Goal: Task Accomplishment & Management: Use online tool/utility

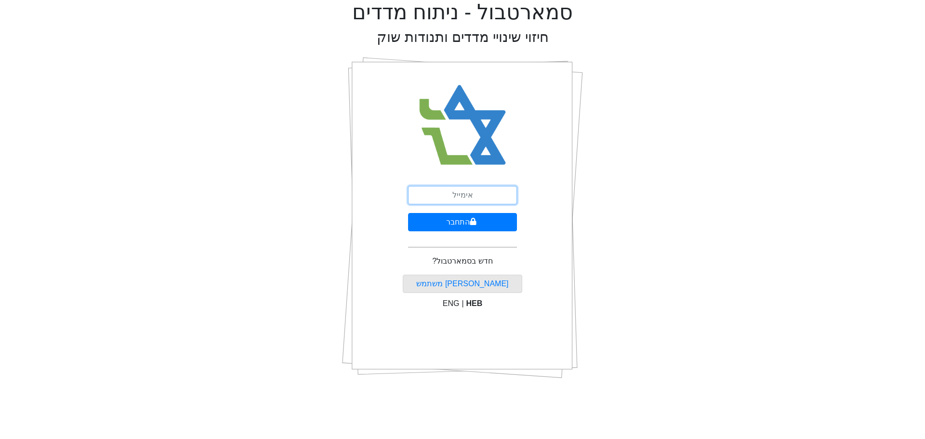
click at [450, 194] on input "email" at bounding box center [462, 195] width 109 height 18
type input "ש"
type input "[EMAIL_ADDRESS][DOMAIN_NAME]"
click at [463, 224] on button "התחבר" at bounding box center [462, 222] width 109 height 18
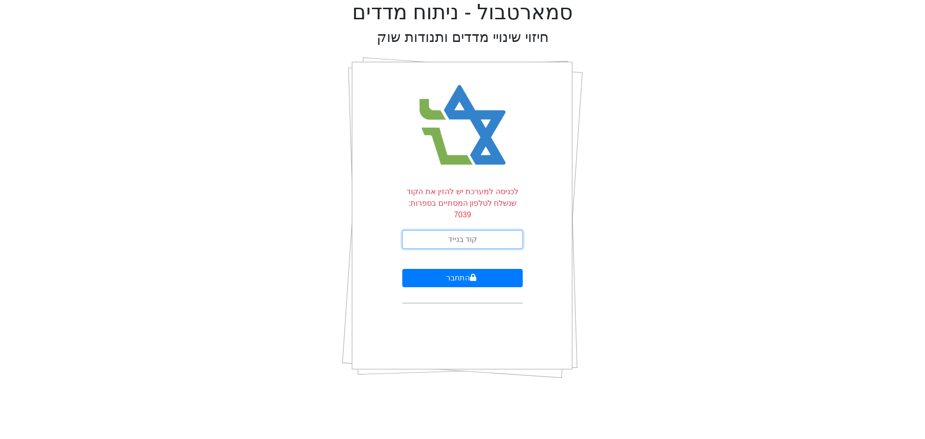
click at [420, 230] on input "text" at bounding box center [462, 239] width 120 height 18
type input "683471"
click at [402, 269] on button "התחבר" at bounding box center [462, 278] width 120 height 18
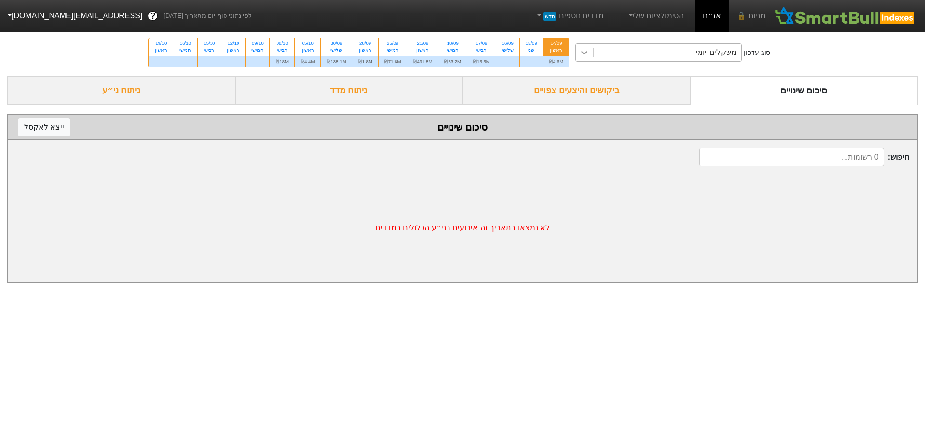
click at [588, 53] on icon at bounding box center [584, 53] width 10 height 10
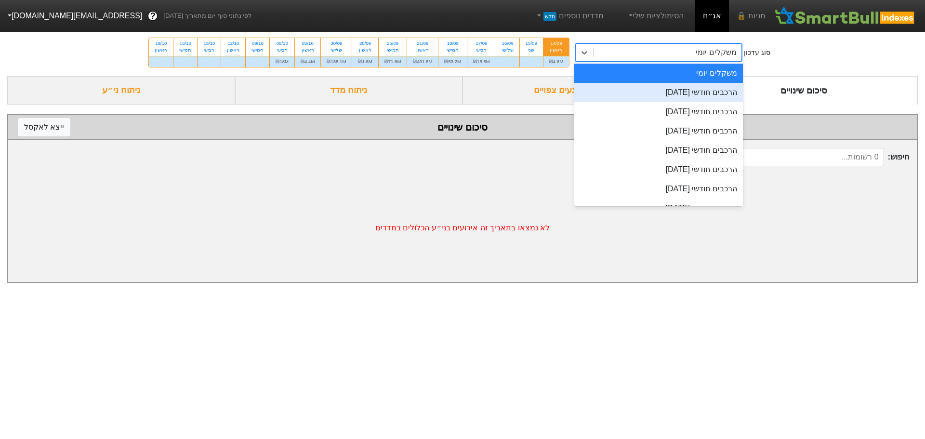
click at [688, 96] on div "הרכבים חודשי [DATE]" at bounding box center [658, 92] width 169 height 19
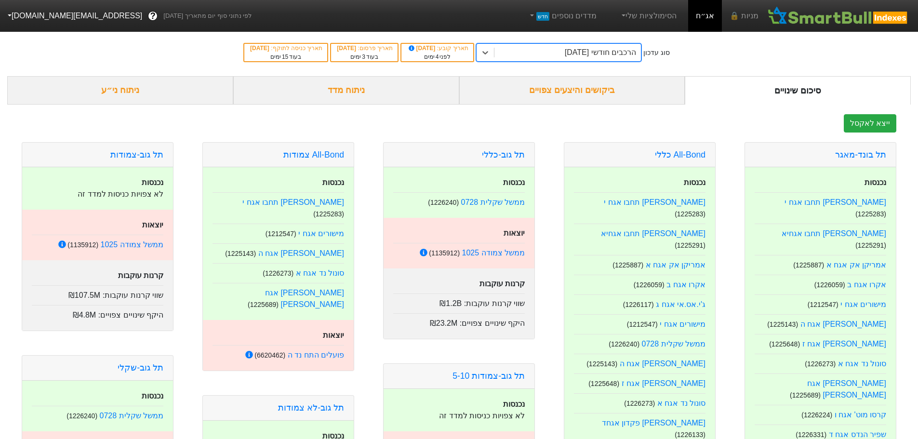
click at [597, 90] on div "ביקושים והיצעים צפויים" at bounding box center [572, 90] width 226 height 28
